Goal: Book appointment/travel/reservation

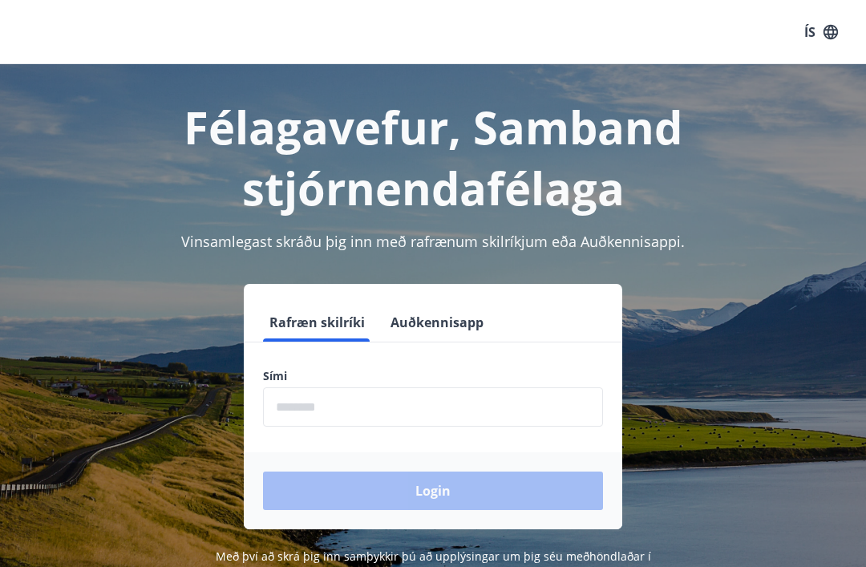
click at [277, 401] on input "phone" at bounding box center [433, 406] width 340 height 39
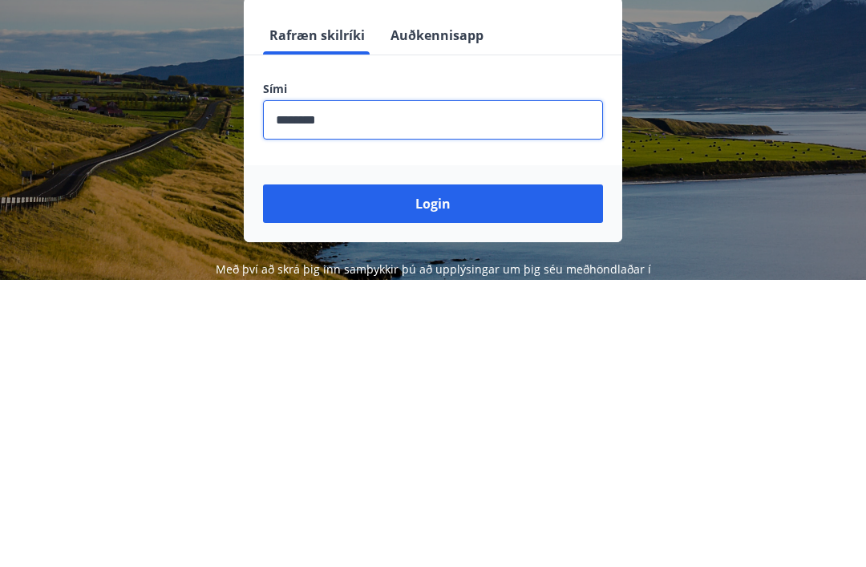
type input "********"
click at [440, 472] on button "Login" at bounding box center [433, 491] width 340 height 39
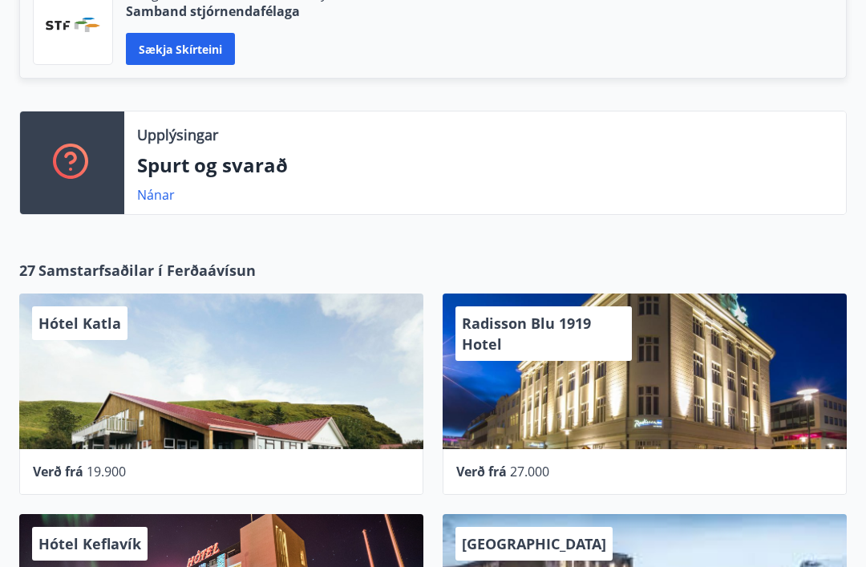
scroll to position [469, 0]
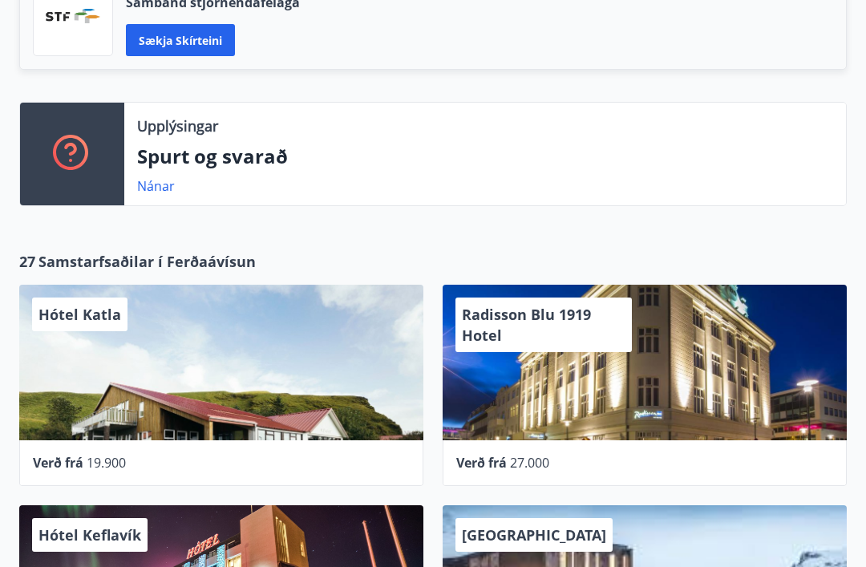
click at [659, 378] on div "Radisson Blu 1919 Hotel" at bounding box center [645, 364] width 404 height 156
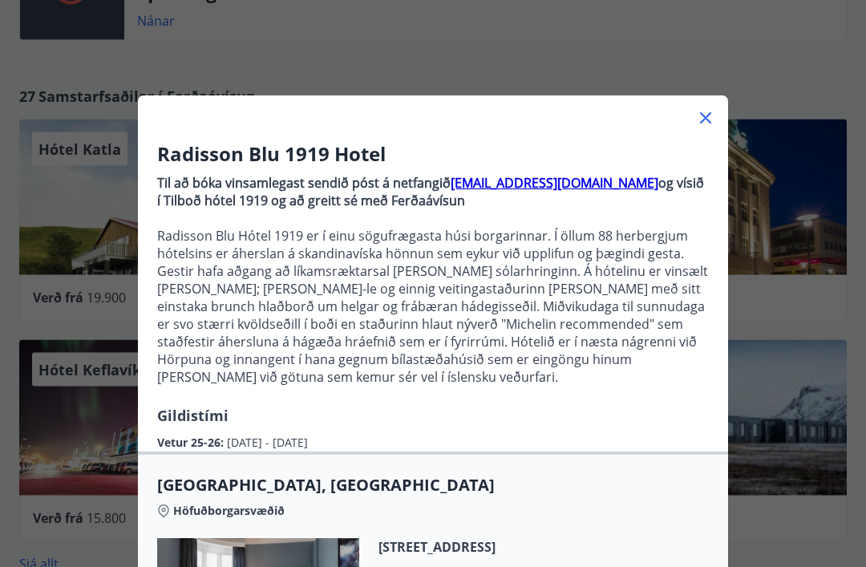
scroll to position [0, 0]
click at [707, 119] on icon at bounding box center [705, 118] width 11 height 11
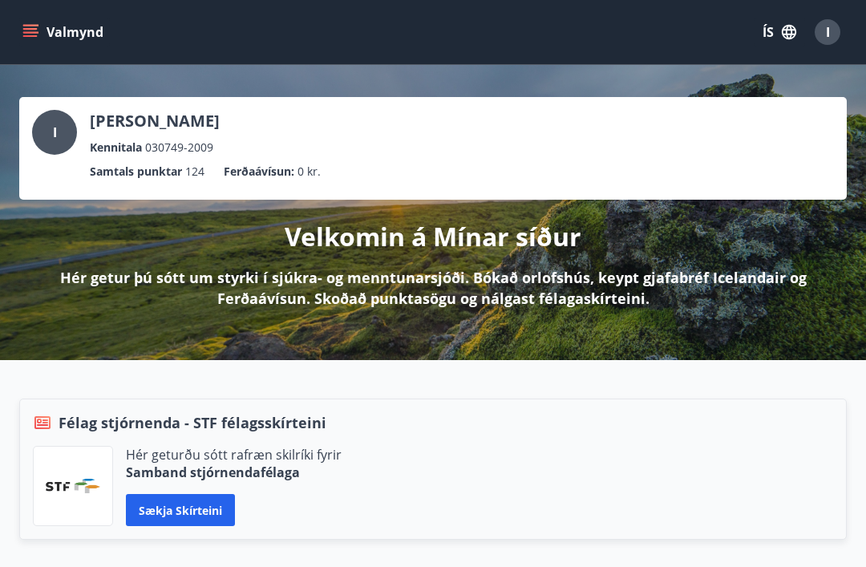
click at [515, 245] on p "Velkomin á Mínar síður" at bounding box center [433, 236] width 297 height 35
click at [518, 256] on div "Velkomin á Mínar síður Hér getur þú sótt um styrki í sjúkra- og menntunarsjóði.…" at bounding box center [433, 254] width 828 height 109
click at [78, 33] on button "Valmynd" at bounding box center [64, 32] width 91 height 29
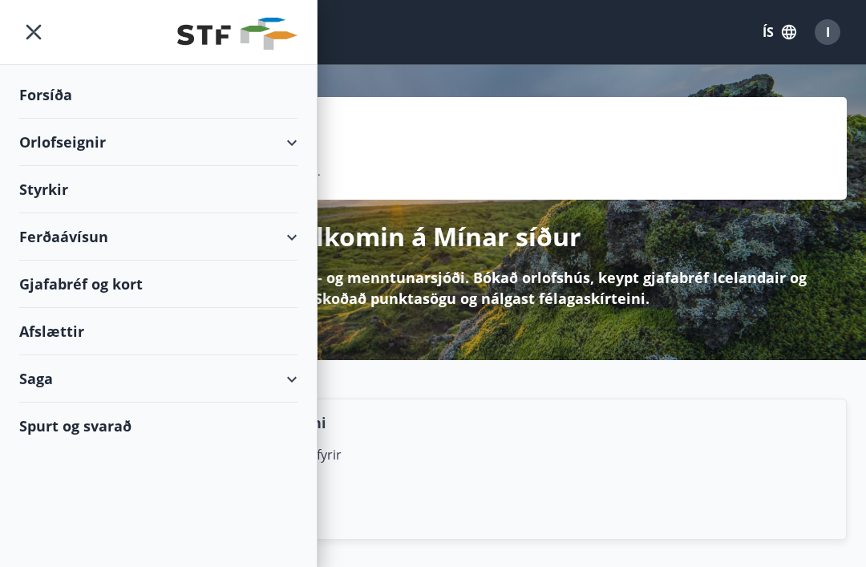
click at [295, 148] on div "Orlofseignir" at bounding box center [158, 142] width 278 height 47
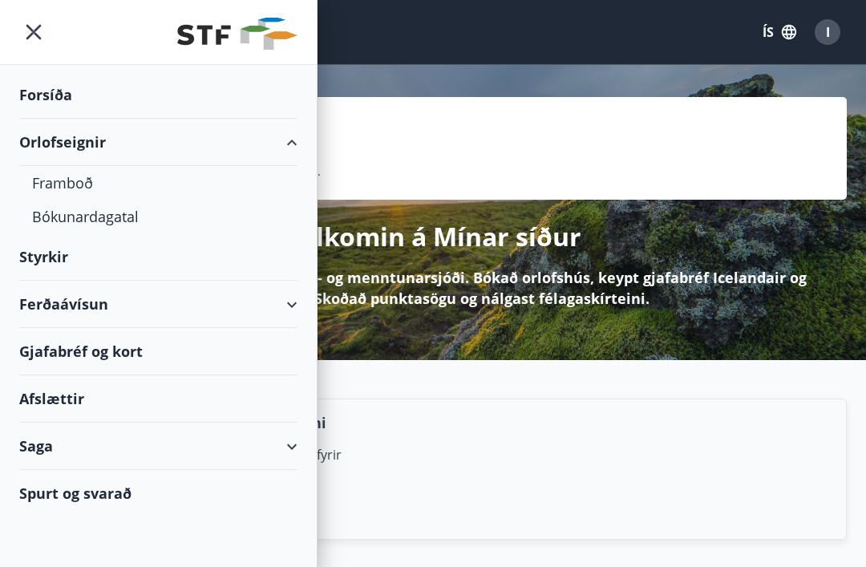
click at [84, 189] on div "Framboð" at bounding box center [158, 183] width 253 height 34
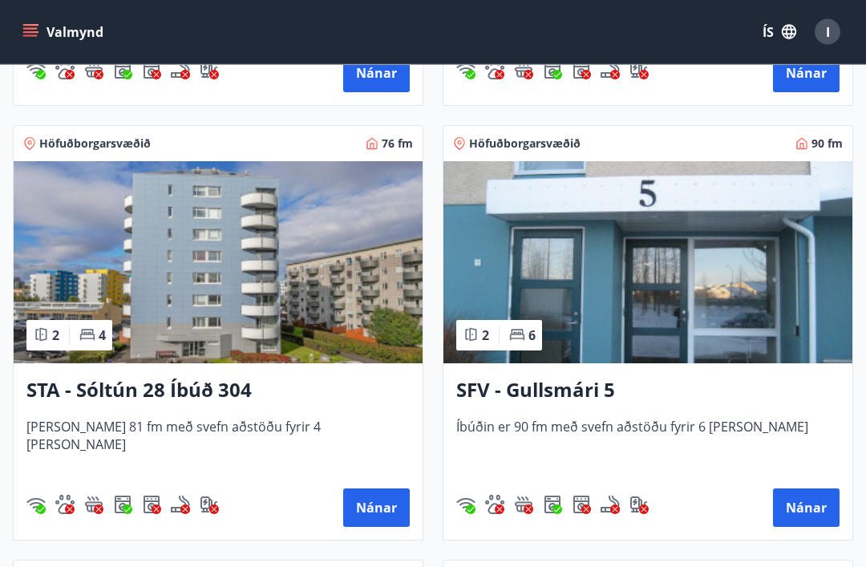
scroll to position [2841, 0]
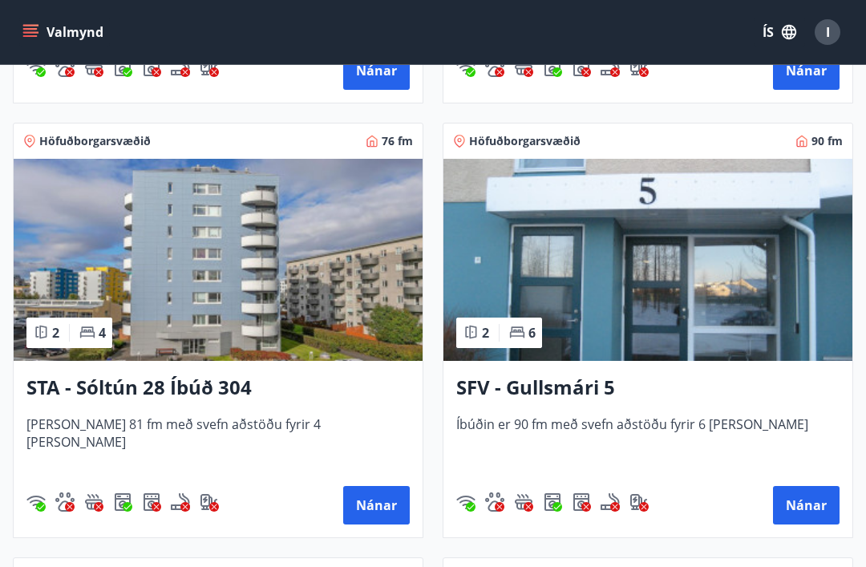
click at [816, 497] on button "Nánar" at bounding box center [806, 505] width 67 height 39
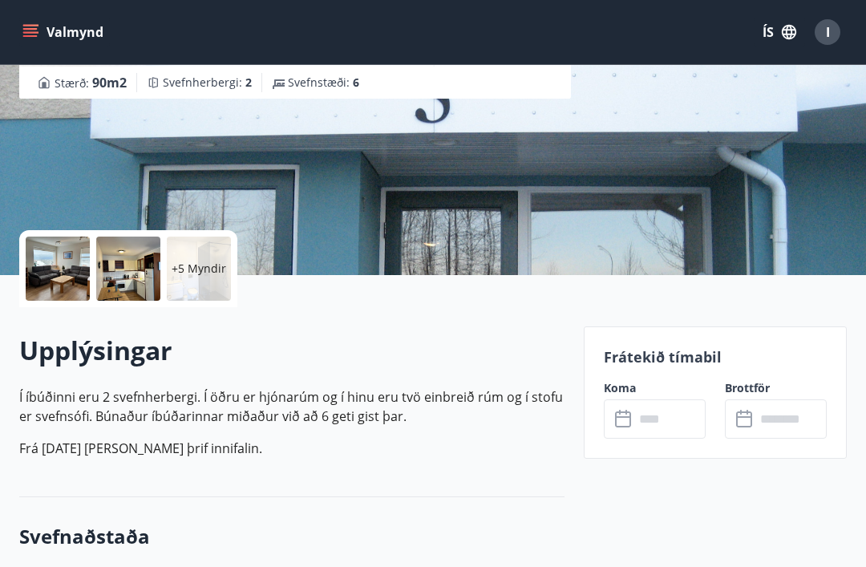
scroll to position [209, 0]
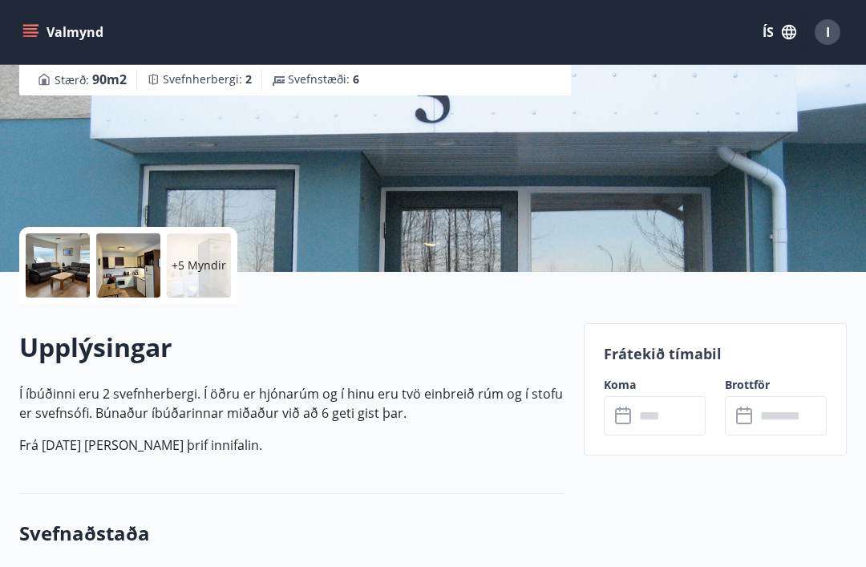
click at [654, 419] on input "text" at bounding box center [670, 415] width 71 height 39
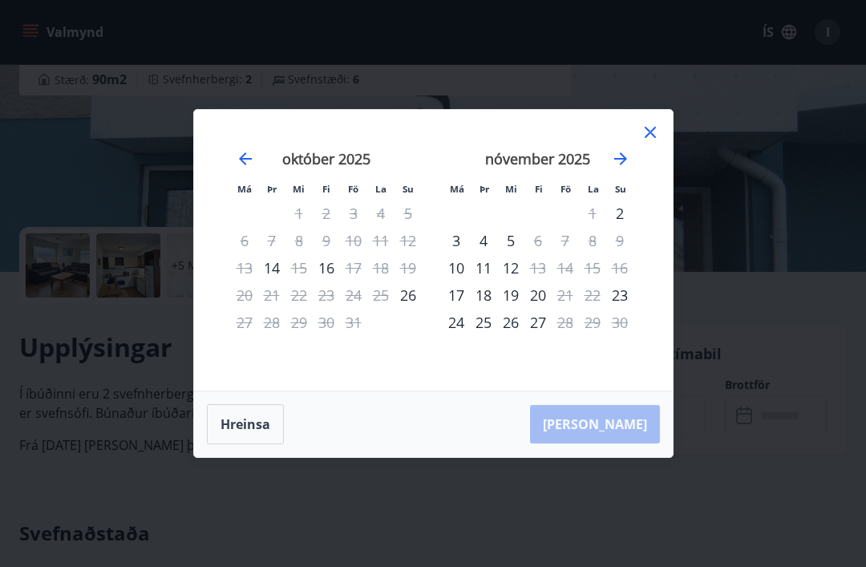
click at [357, 254] on div "10" at bounding box center [353, 240] width 27 height 27
click at [383, 254] on div "11" at bounding box center [380, 240] width 27 height 27
click at [656, 142] on icon at bounding box center [650, 132] width 19 height 19
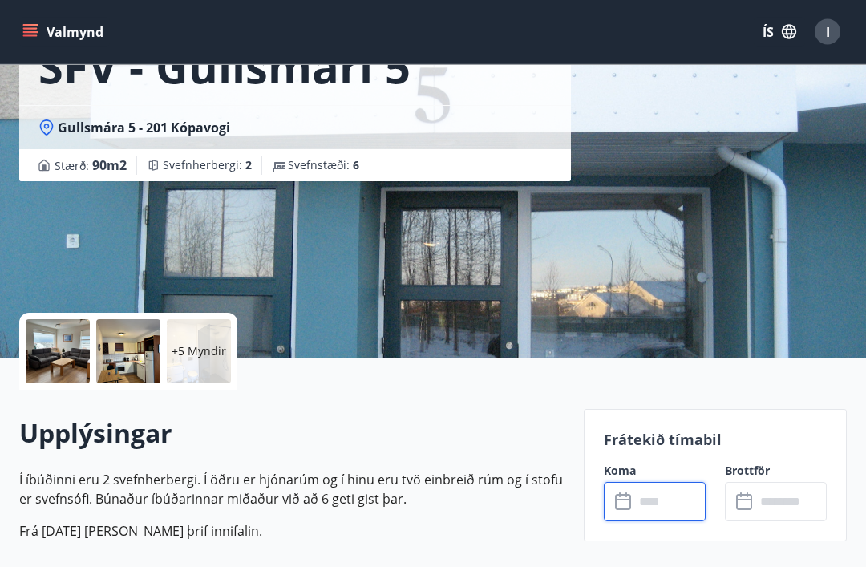
scroll to position [125, 0]
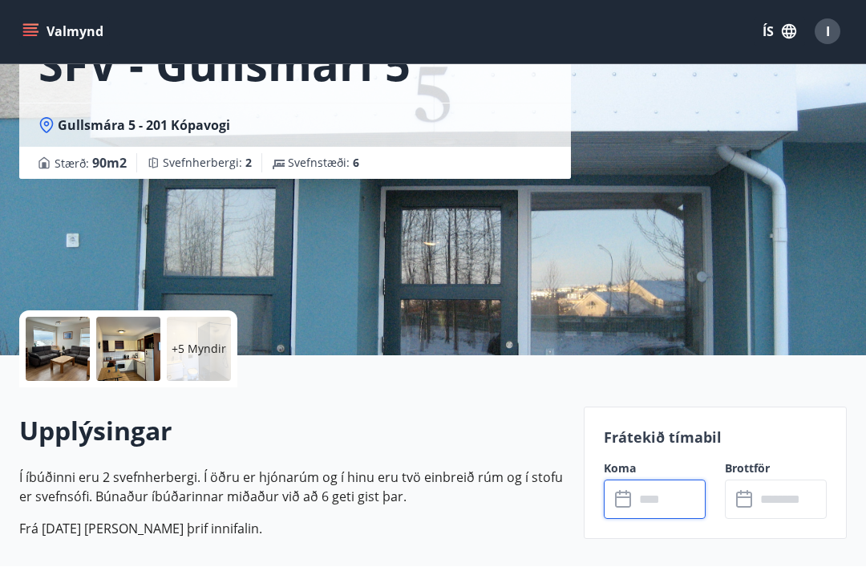
click at [199, 347] on p "+5 Myndir" at bounding box center [199, 350] width 55 height 16
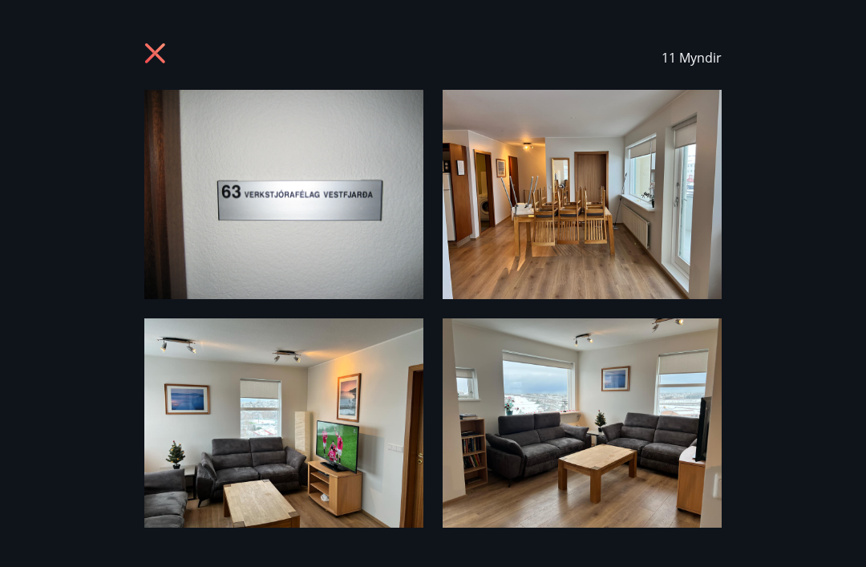
scroll to position [0, 0]
click at [162, 53] on icon at bounding box center [157, 56] width 26 height 26
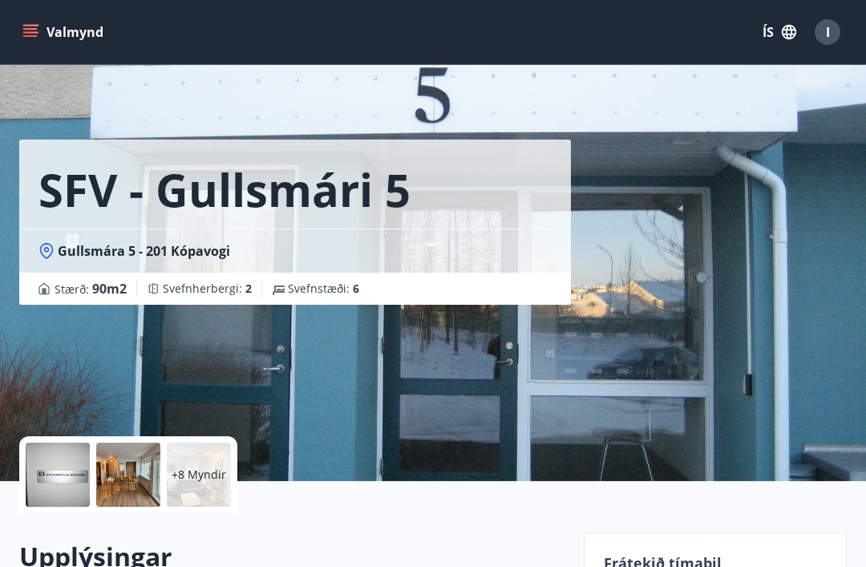
click at [55, 33] on button "Valmynd" at bounding box center [64, 32] width 91 height 29
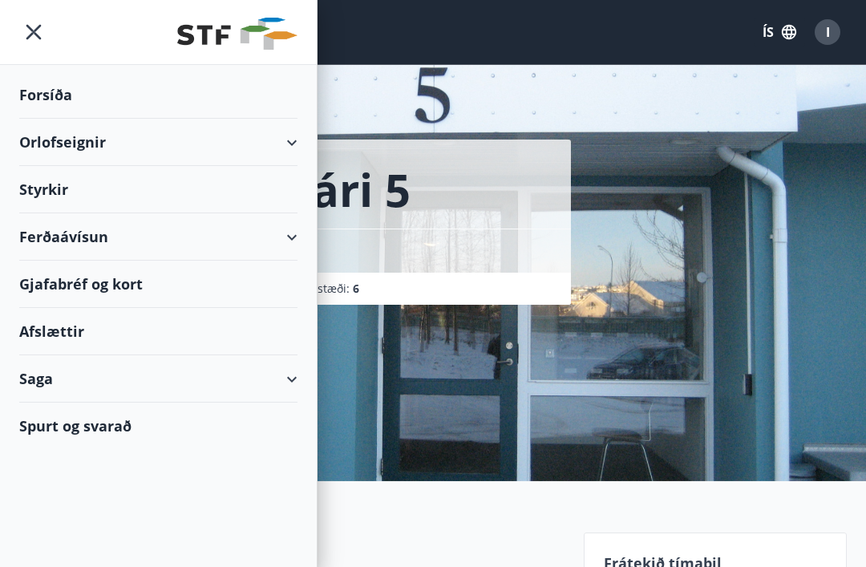
click at [63, 130] on div "Orlofseignir" at bounding box center [158, 142] width 278 height 47
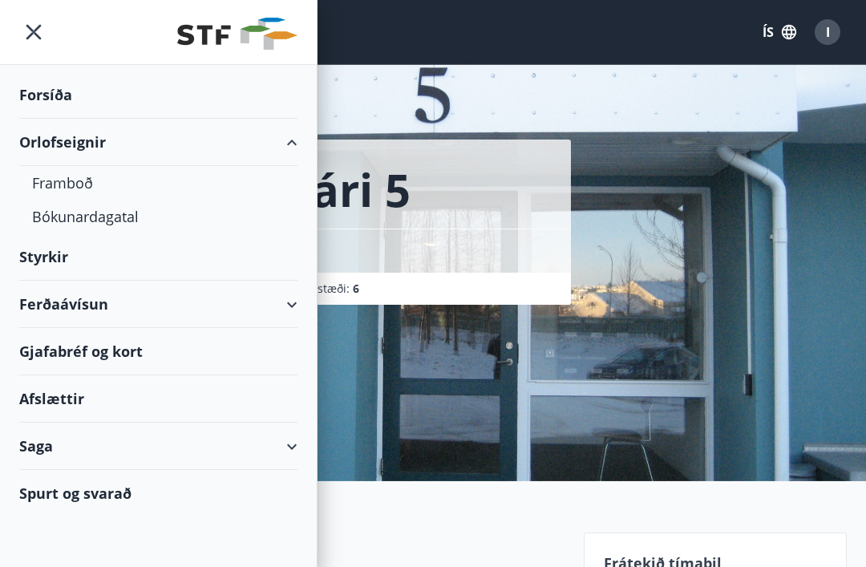
click at [57, 177] on div "Framboð" at bounding box center [158, 183] width 253 height 34
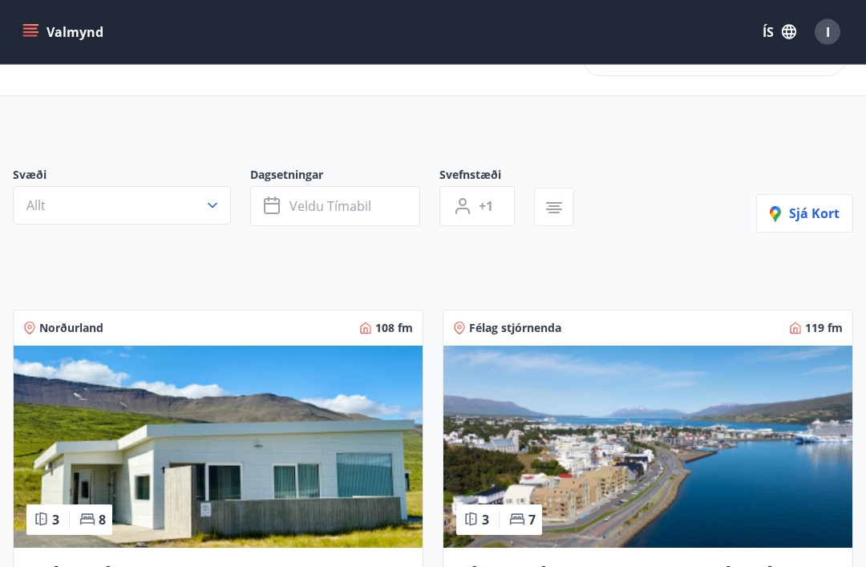
click at [349, 211] on span "Veldu tímabil" at bounding box center [331, 207] width 82 height 18
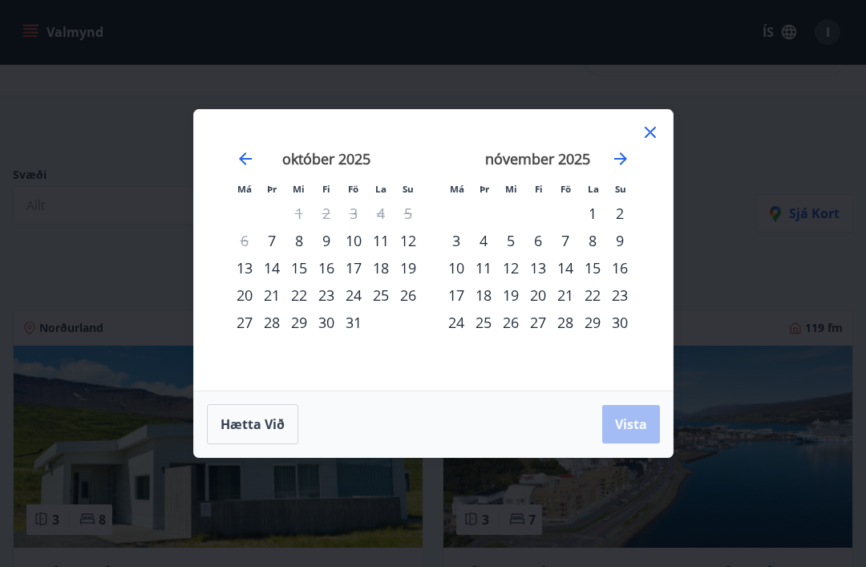
click at [359, 254] on div "10" at bounding box center [353, 240] width 27 height 27
click at [383, 254] on div "11" at bounding box center [380, 240] width 27 height 27
click at [665, 145] on div "Má Þr Mi Fi Fö La Su Má Þr Mi Fi Fö La Su [DATE] 1 2 3 4 5 6 7 8 9 10 11 12 13 …" at bounding box center [433, 250] width 479 height 281
click at [633, 433] on span "Vista" at bounding box center [631, 425] width 32 height 18
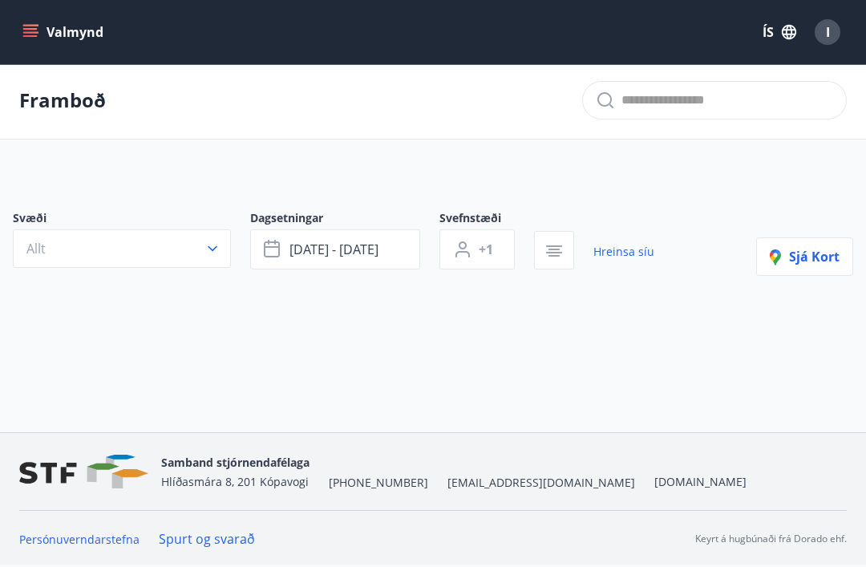
scroll to position [2, 0]
click at [806, 258] on span "Sjá kort" at bounding box center [805, 257] width 70 height 18
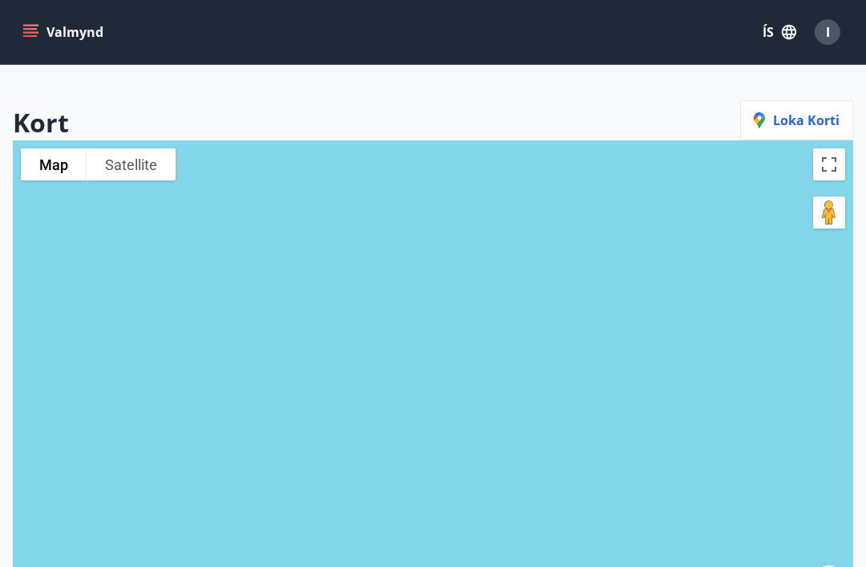
scroll to position [0, 0]
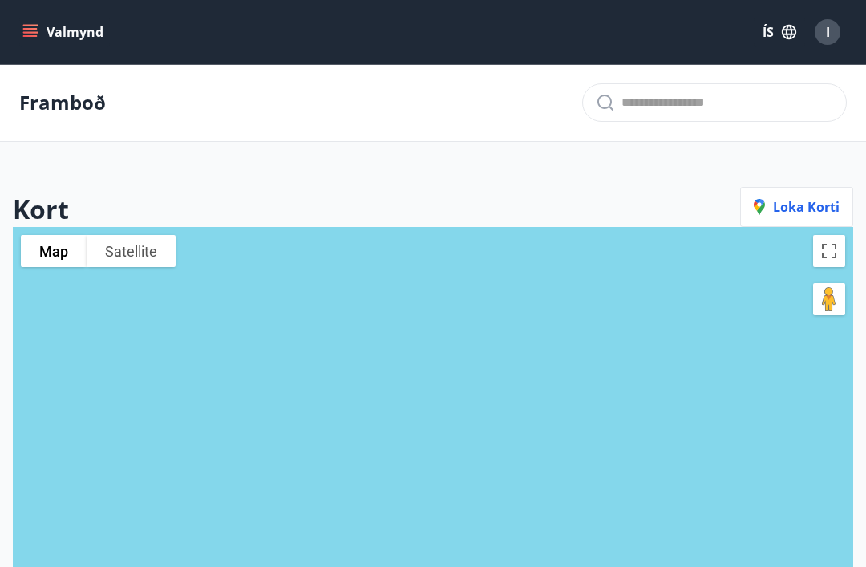
scroll to position [97, 0]
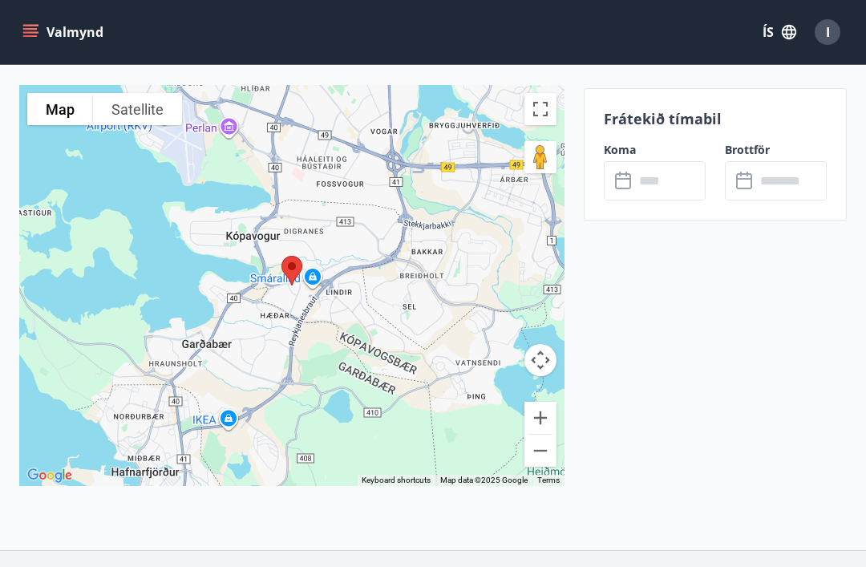
scroll to position [2428, 0]
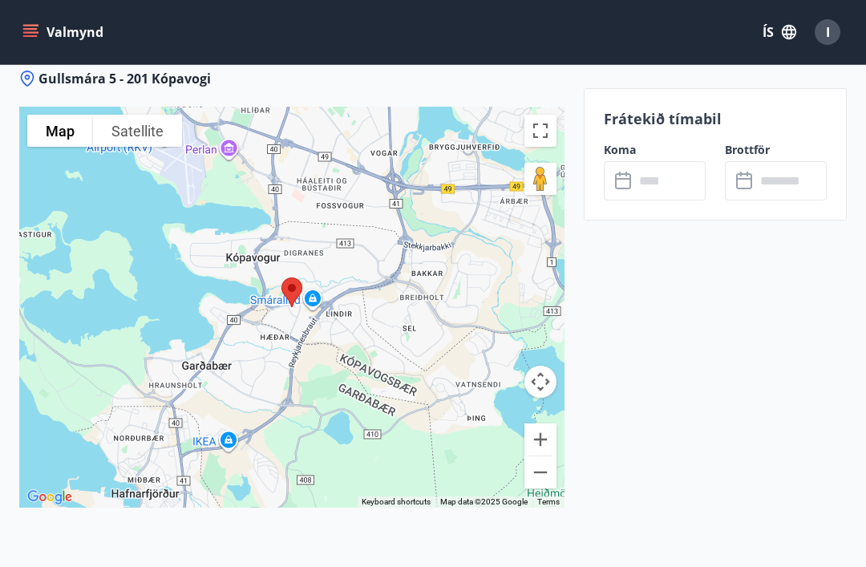
click at [667, 176] on input "text" at bounding box center [670, 180] width 71 height 39
click at [655, 180] on input "text" at bounding box center [670, 180] width 71 height 39
click at [695, 180] on input "text" at bounding box center [670, 180] width 71 height 39
click at [800, 163] on input "text" at bounding box center [791, 180] width 71 height 39
click at [799, 163] on input "text" at bounding box center [791, 180] width 71 height 39
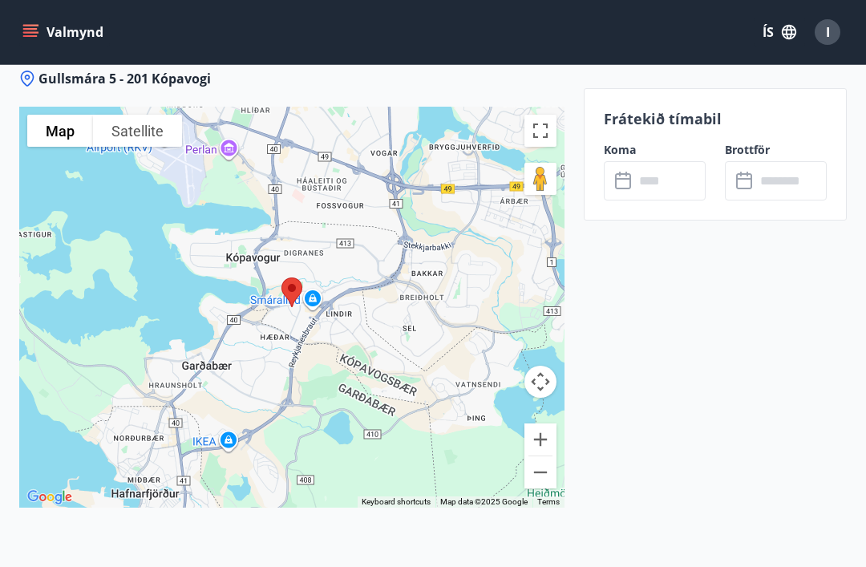
click at [675, 197] on input "text" at bounding box center [670, 180] width 71 height 39
click at [659, 193] on input "text" at bounding box center [670, 180] width 71 height 39
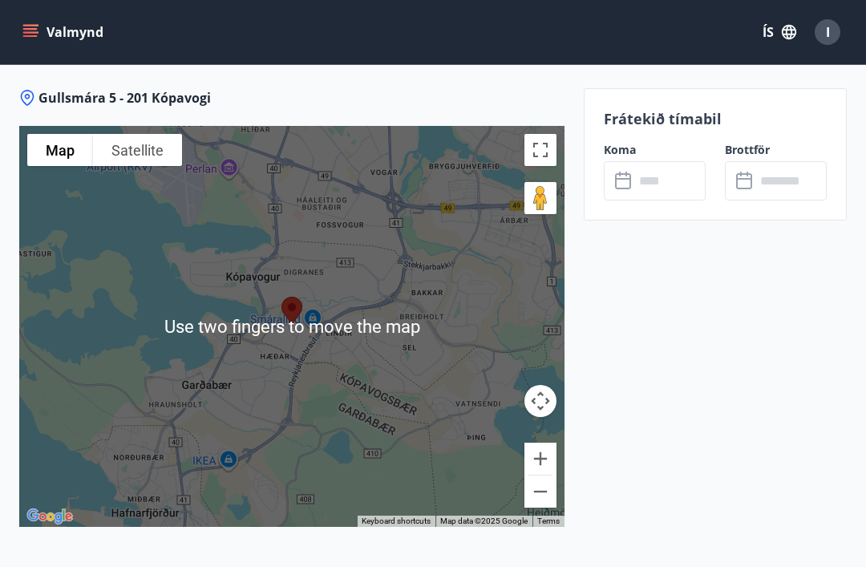
scroll to position [2407, 0]
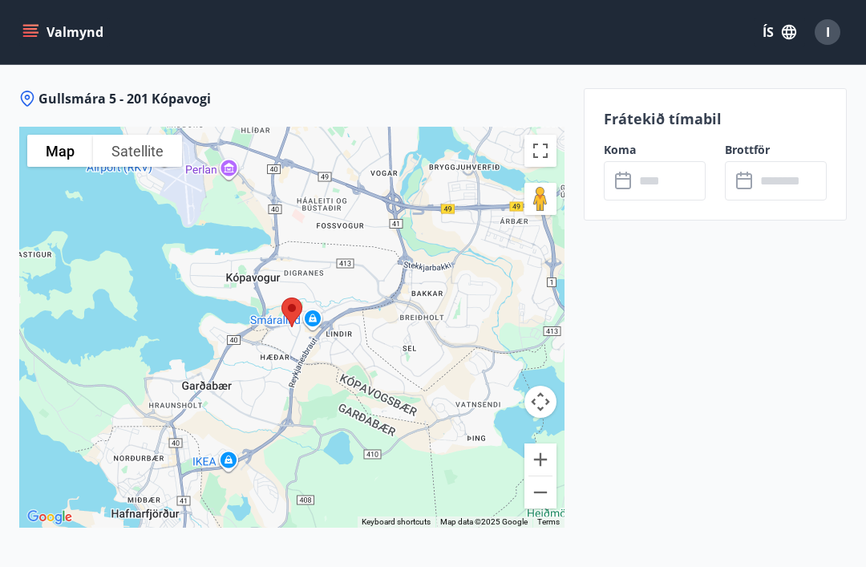
click at [661, 178] on input "text" at bounding box center [670, 180] width 71 height 39
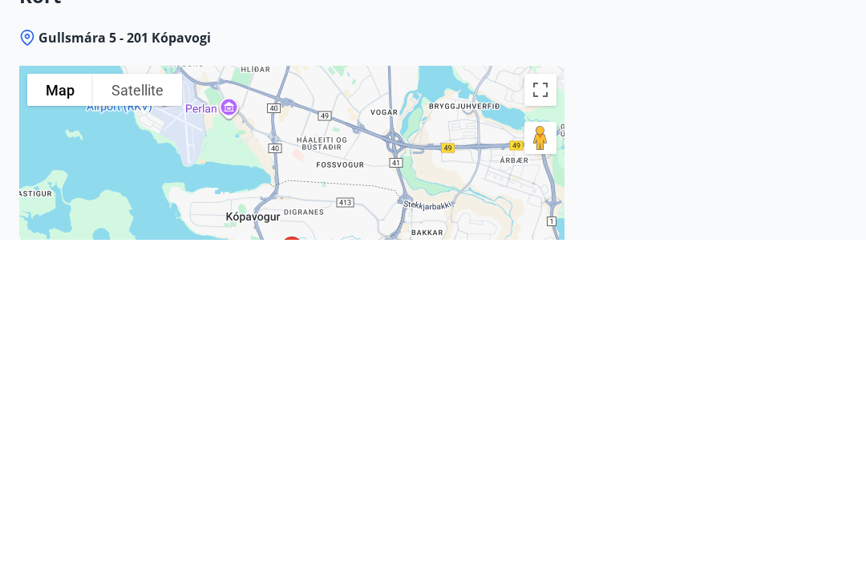
scroll to position [2468, 0]
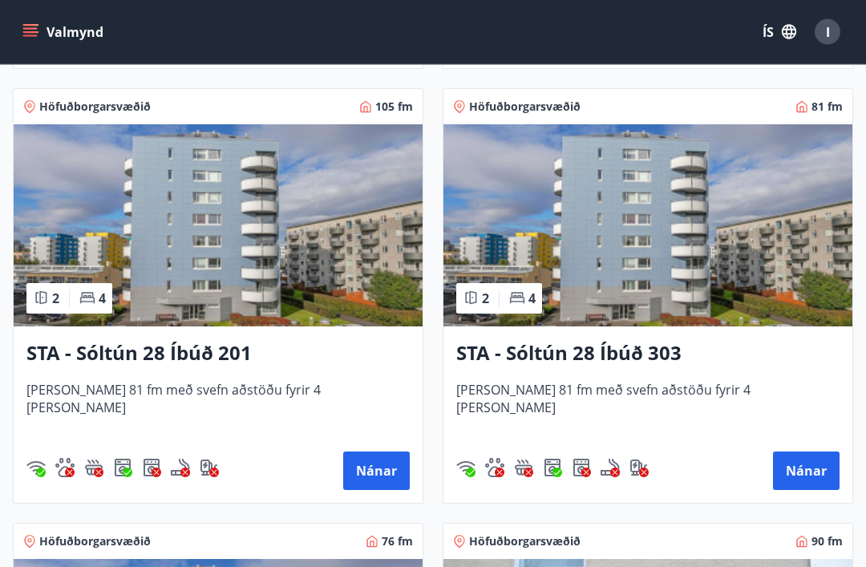
scroll to position [2441, 0]
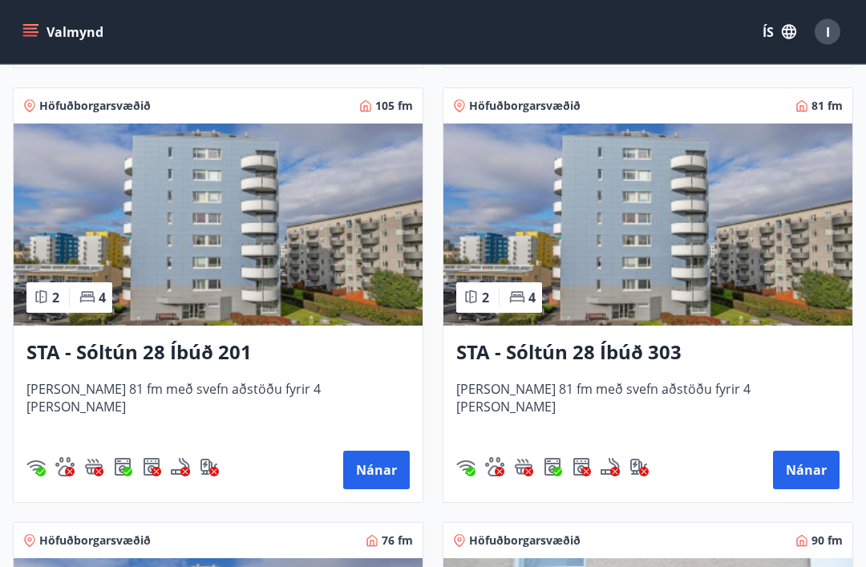
click at [816, 465] on button "Nánar" at bounding box center [806, 471] width 67 height 39
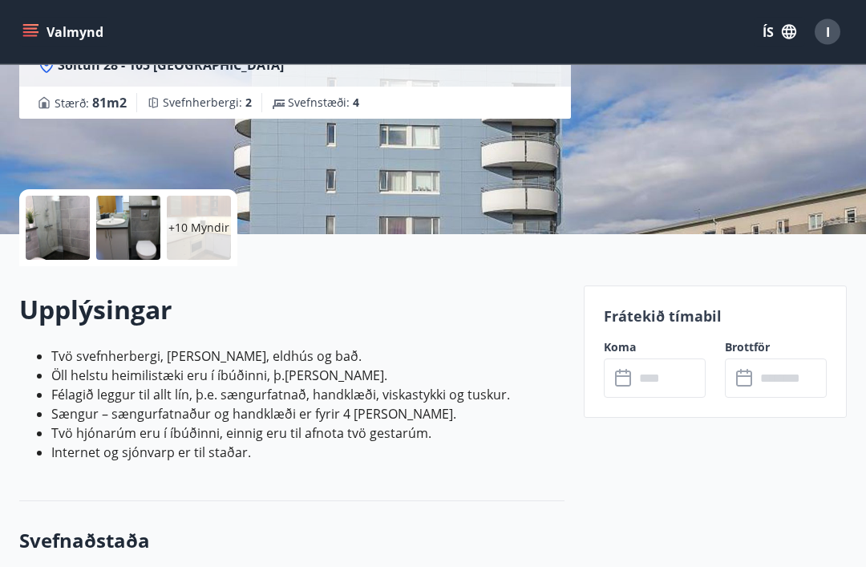
scroll to position [248, 0]
click at [655, 379] on input "text" at bounding box center [670, 377] width 71 height 39
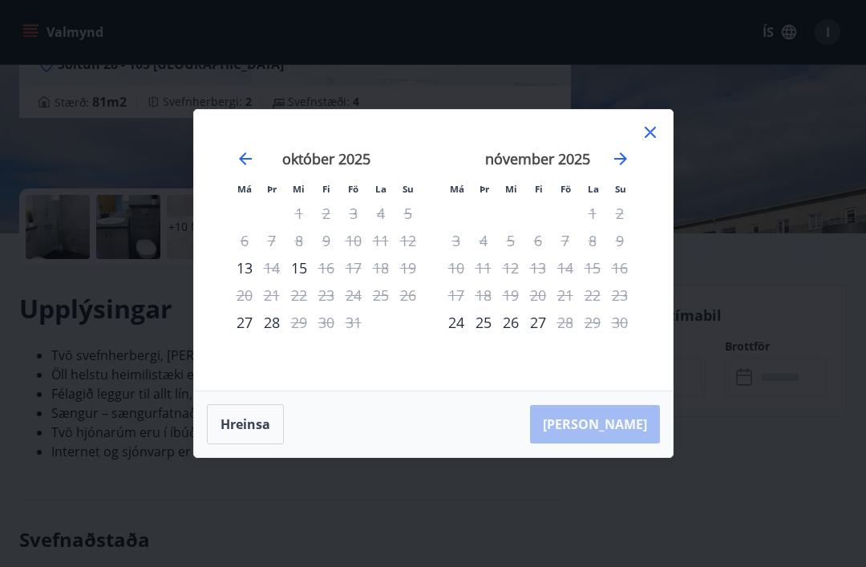
click at [667, 146] on div "Má Þr Mi Fi Fö La Su Má Þr Mi Fi Fö La Su [DATE] 1 2 3 4 5 6 7 8 9 10 11 12 13 …" at bounding box center [433, 250] width 479 height 281
click at [651, 142] on icon at bounding box center [650, 132] width 19 height 19
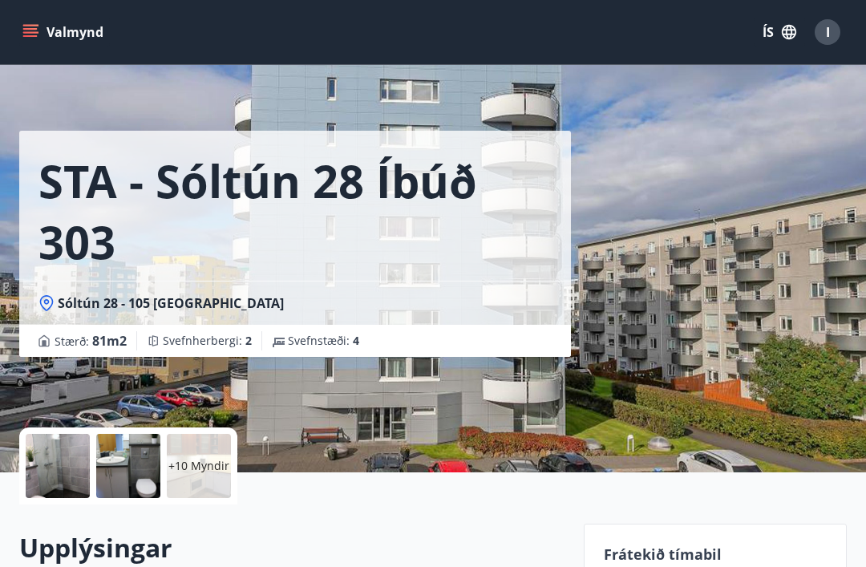
scroll to position [0, 0]
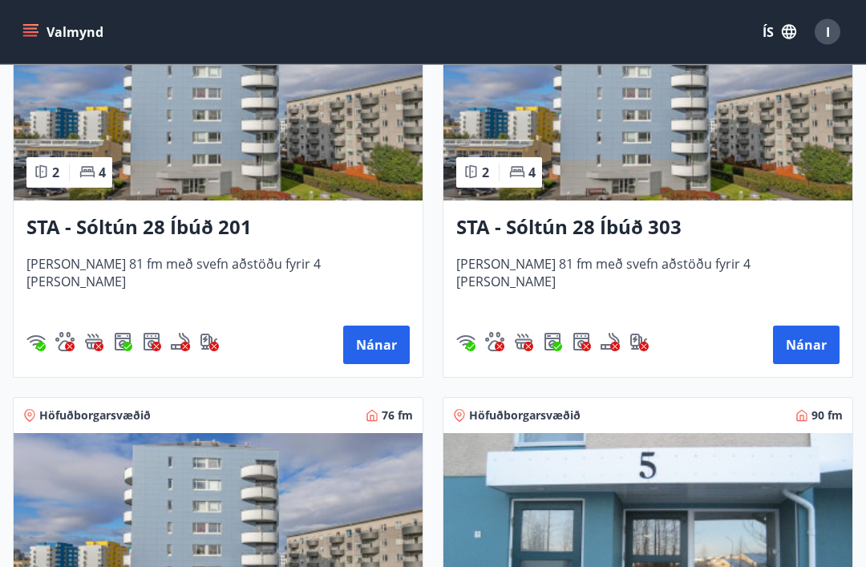
scroll to position [2573, 0]
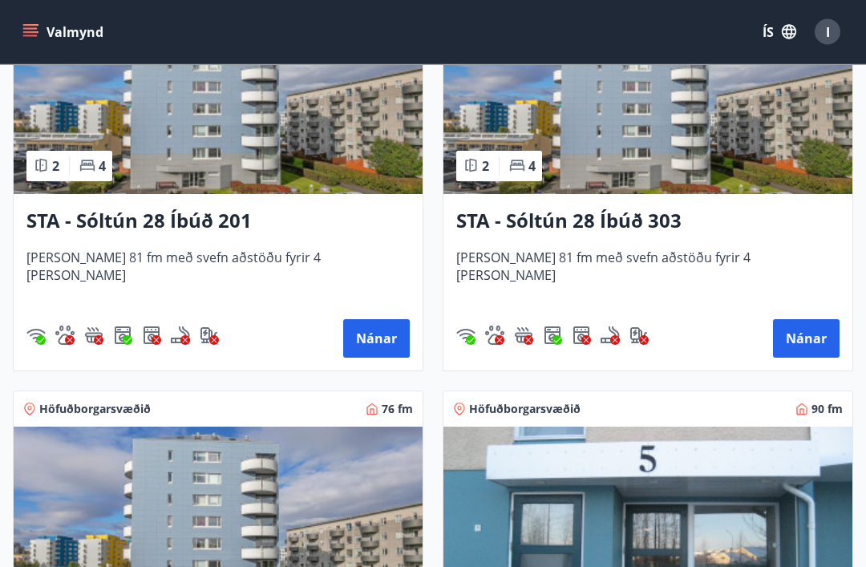
click at [378, 343] on button "Nánar" at bounding box center [376, 339] width 67 height 39
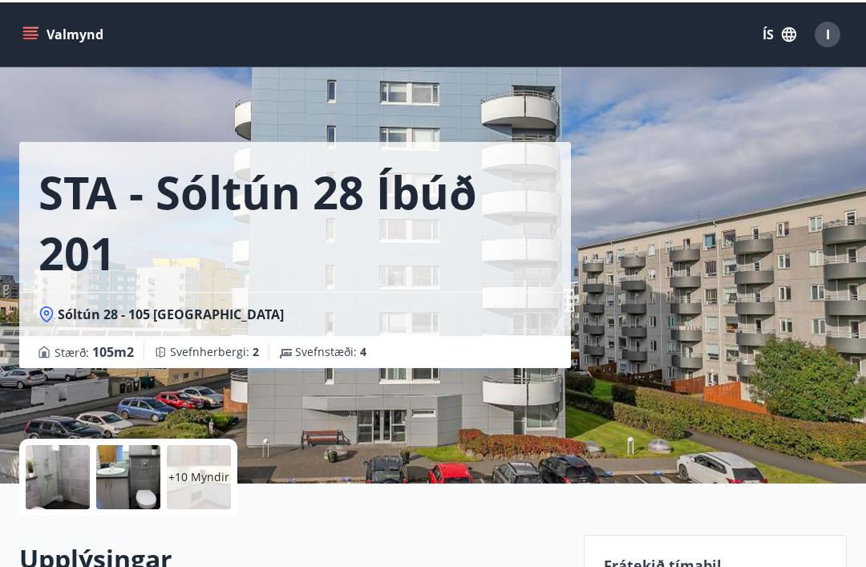
scroll to position [51, 0]
